Goal: Task Accomplishment & Management: Manage account settings

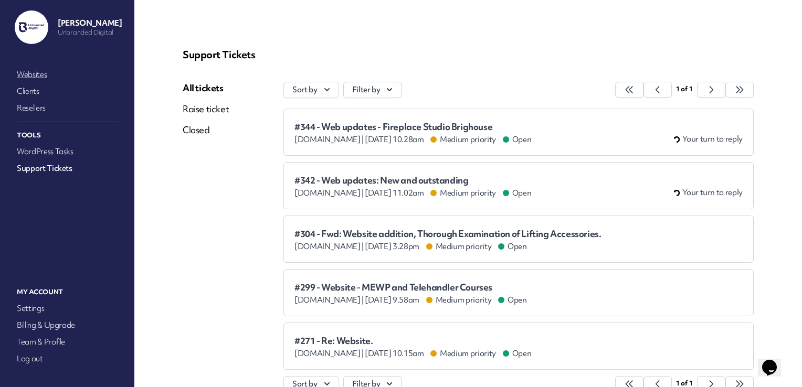
click at [57, 81] on link "Websites" at bounding box center [67, 74] width 105 height 15
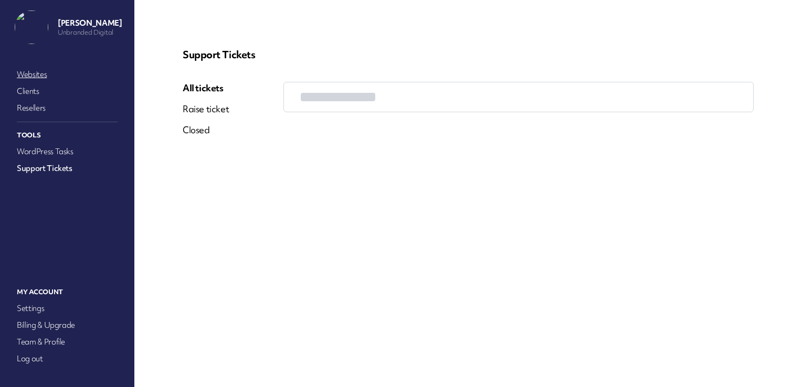
click at [31, 76] on link "Websites" at bounding box center [67, 74] width 105 height 15
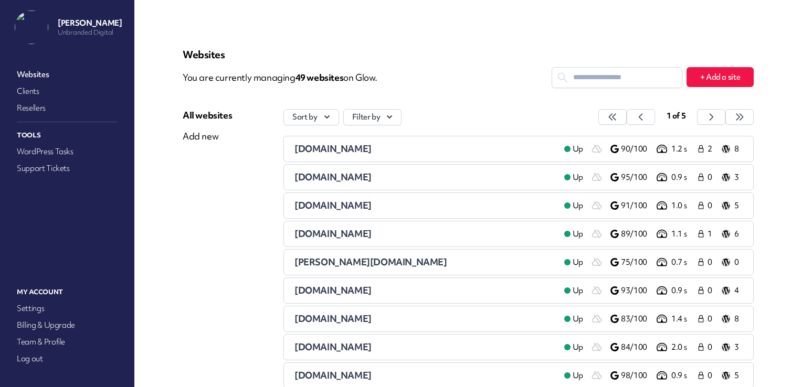
click at [591, 69] on input "text" at bounding box center [617, 77] width 130 height 19
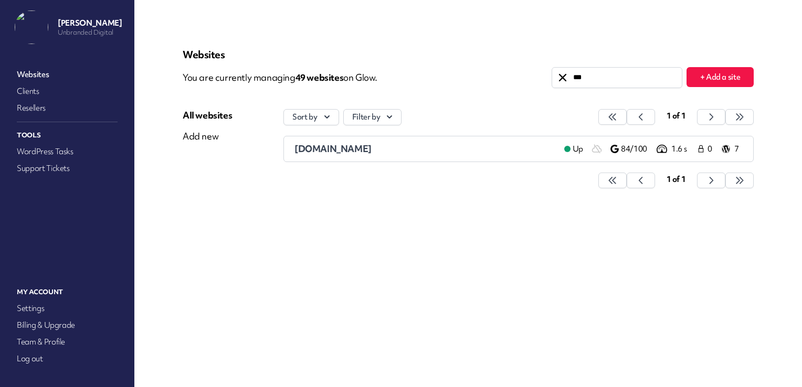
type input "***"
click at [372, 149] on span "[DOMAIN_NAME]" at bounding box center [332, 149] width 77 height 12
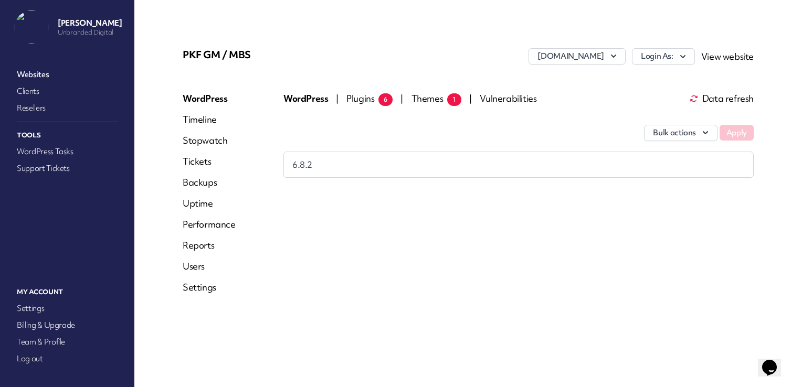
click at [199, 249] on link "Reports" at bounding box center [209, 245] width 53 height 13
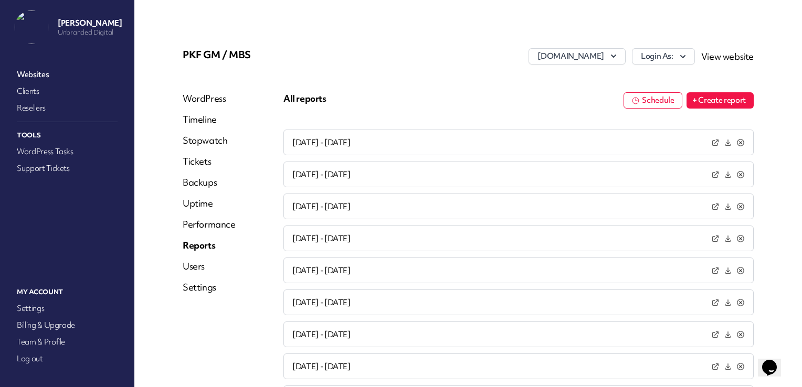
click at [711, 57] on link "View website" at bounding box center [727, 56] width 52 height 12
click at [216, 141] on link "Stopwatch" at bounding box center [209, 140] width 53 height 13
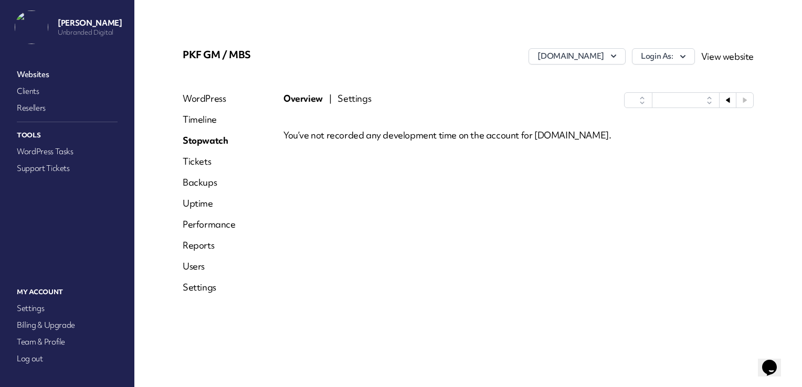
select select "****"
select select "******"
click at [208, 94] on link "WordPress" at bounding box center [209, 98] width 53 height 13
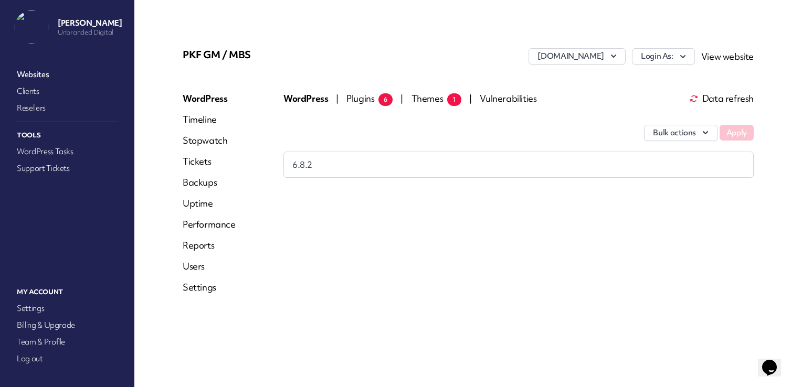
click at [202, 118] on link "Timeline" at bounding box center [209, 119] width 53 height 13
select select "****"
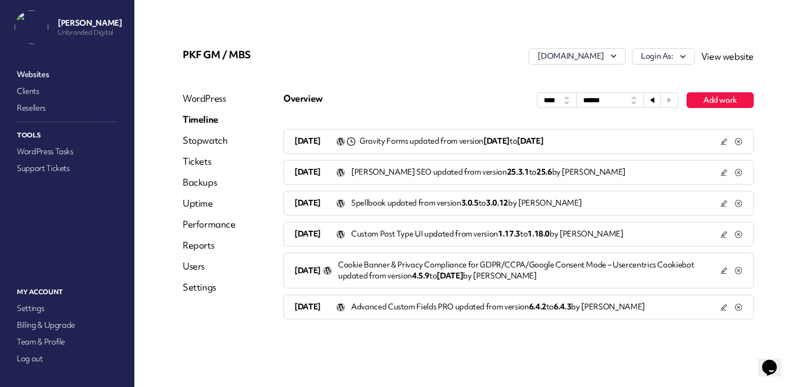
click at [655, 104] on button at bounding box center [652, 100] width 17 height 15
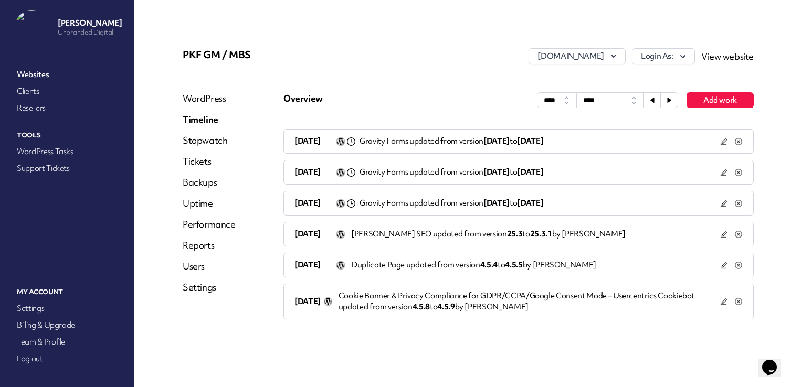
click at [655, 104] on button at bounding box center [652, 100] width 17 height 15
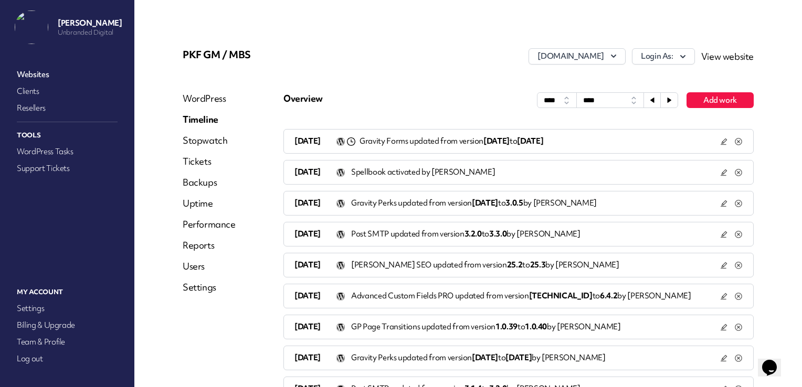
click at [666, 100] on button at bounding box center [669, 100] width 17 height 15
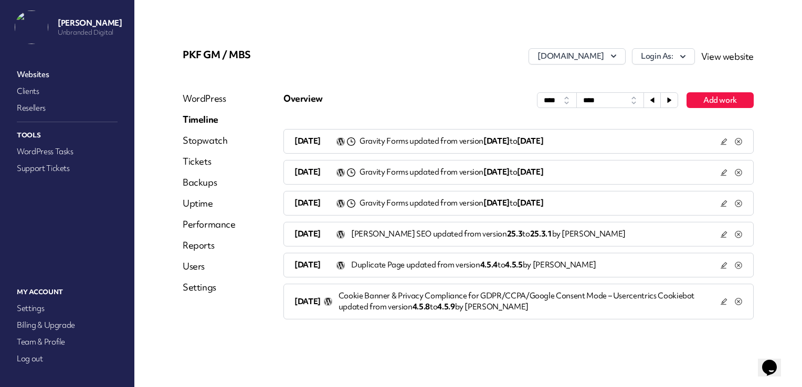
click at [654, 97] on icon at bounding box center [652, 100] width 6 height 6
select select "****"
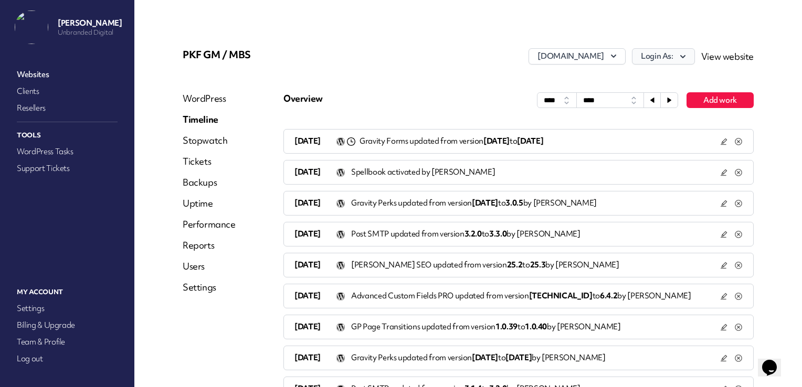
click at [666, 51] on button "Login As:" at bounding box center [663, 56] width 63 height 16
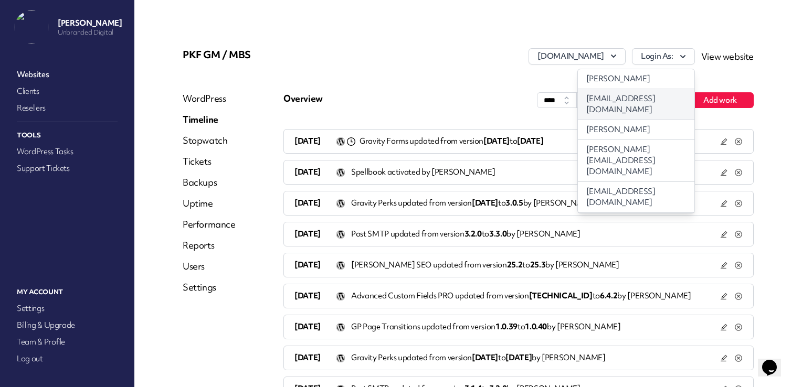
click at [627, 103] on link "[EMAIL_ADDRESS][DOMAIN_NAME]" at bounding box center [636, 104] width 116 height 30
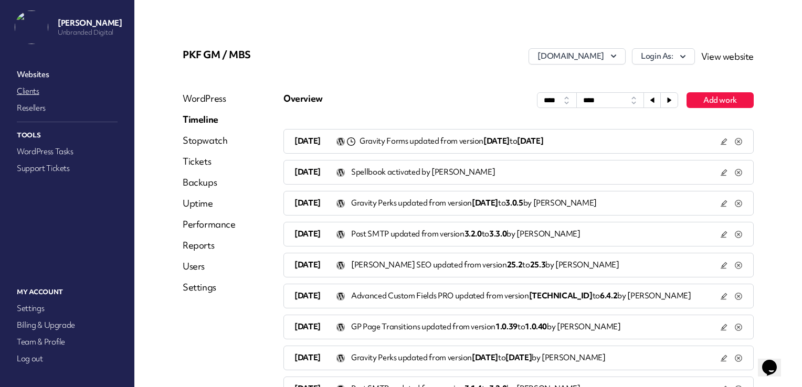
click at [25, 90] on link "Clients" at bounding box center [67, 91] width 105 height 15
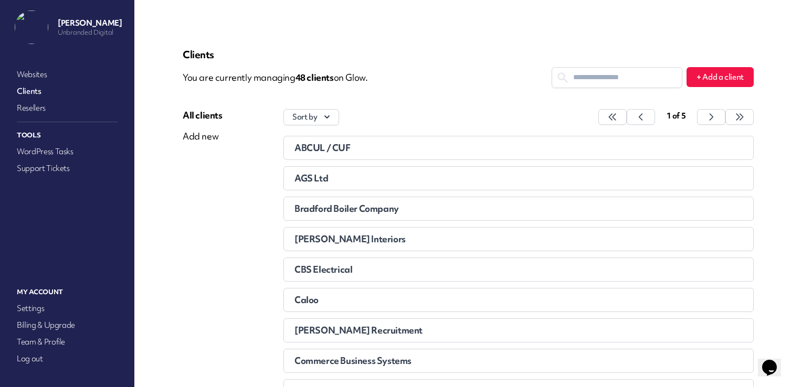
click at [577, 79] on input "text" at bounding box center [617, 77] width 130 height 19
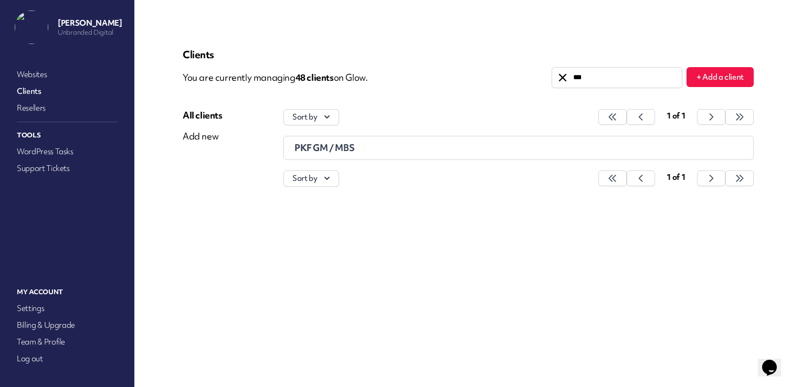
type input "***"
click at [338, 146] on span "PKF GM / MBS" at bounding box center [324, 148] width 60 height 12
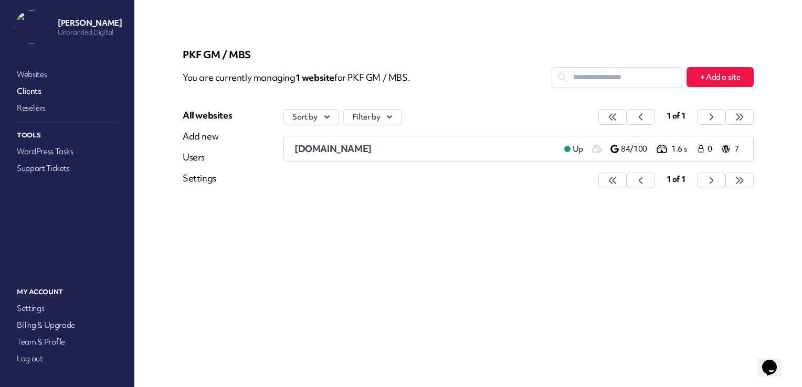
click at [199, 160] on div "Users" at bounding box center [207, 157] width 49 height 13
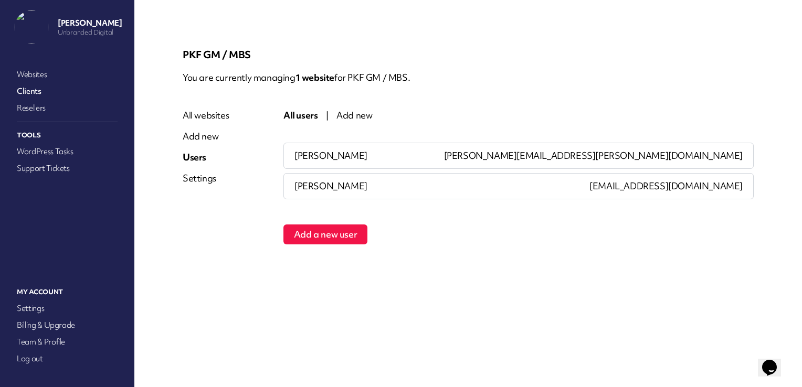
click at [383, 185] on div "Brendan Clarkson" at bounding box center [431, 186] width 295 height 25
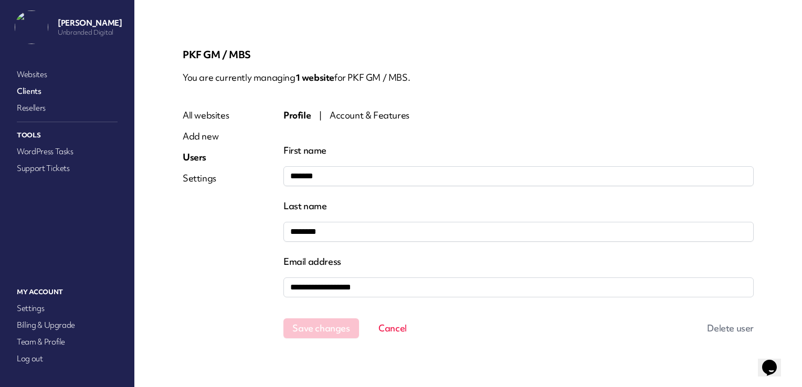
click at [715, 324] on button "Delete user" at bounding box center [719, 329] width 67 height 20
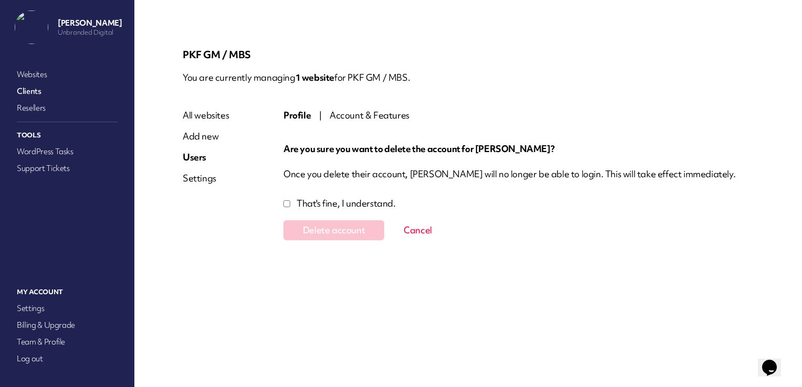
click at [329, 204] on p "That's fine, I understand." at bounding box center [345, 203] width 99 height 13
click at [305, 227] on button "Delete account" at bounding box center [333, 230] width 101 height 20
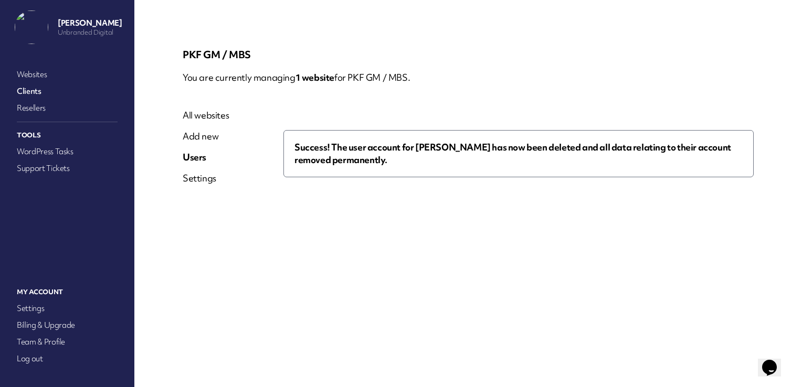
click at [34, 71] on link "Websites" at bounding box center [67, 74] width 105 height 15
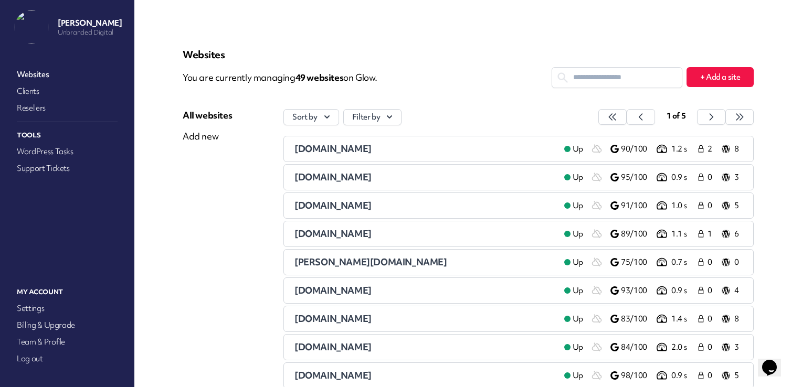
click at [628, 73] on input "text" at bounding box center [617, 77] width 130 height 19
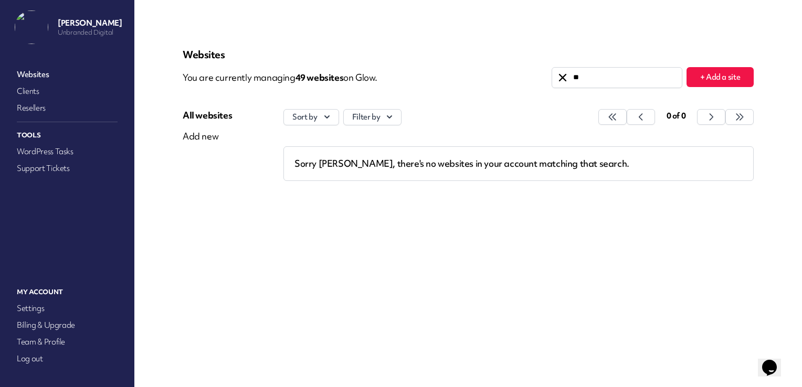
type input "*"
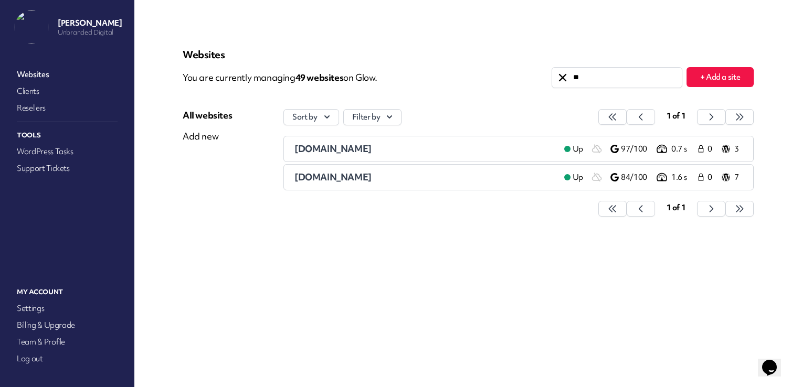
type input "**"
click at [372, 175] on span "mybusinesssupport.uk" at bounding box center [332, 177] width 77 height 12
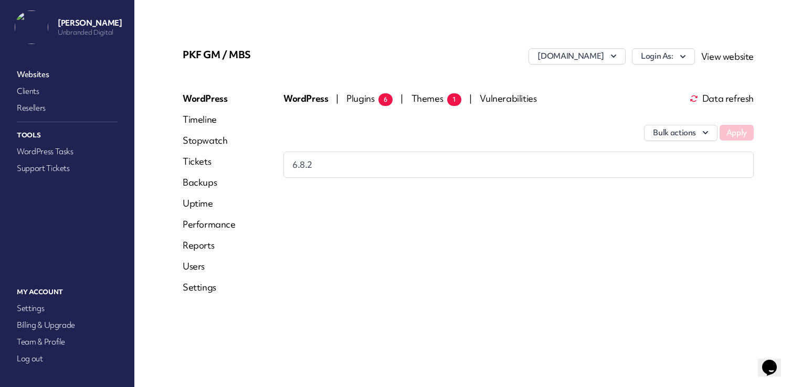
click at [206, 245] on link "Reports" at bounding box center [209, 245] width 53 height 13
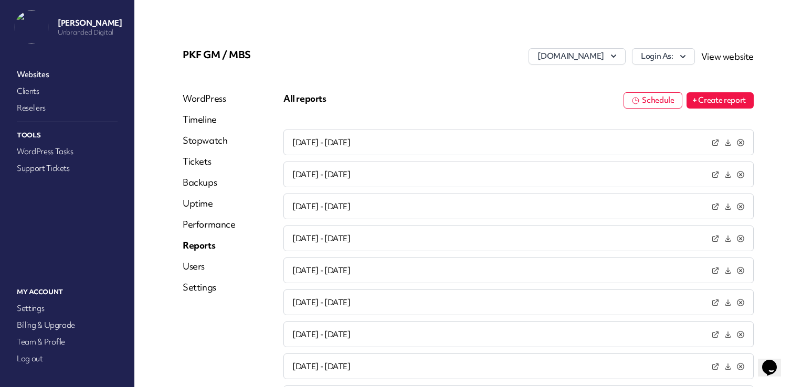
click at [39, 76] on link "Websites" at bounding box center [67, 74] width 105 height 15
